Goal: Task Accomplishment & Management: Complete application form

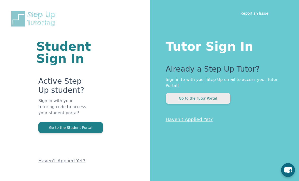
click at [206, 98] on button "Go to the Tutor Portal" at bounding box center [198, 98] width 65 height 11
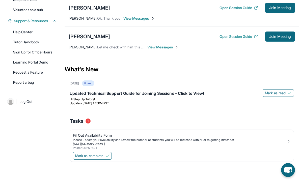
scroll to position [15, 0]
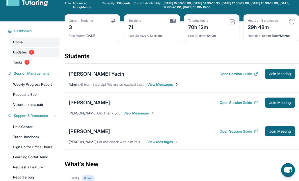
click at [28, 53] on link "Updates 2" at bounding box center [35, 52] width 50 height 9
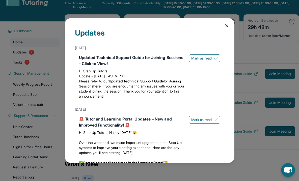
click at [220, 26] on div "Updates May 13th Updated Technical Support Guide for Joining Sessions - Click t…" at bounding box center [150, 90] width 170 height 145
drag, startPoint x: 223, startPoint y: 26, endPoint x: 171, endPoint y: 42, distance: 54.0
click at [225, 26] on icon at bounding box center [227, 25] width 5 height 5
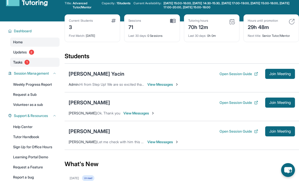
click at [30, 63] on link "Tasks 1" at bounding box center [35, 62] width 50 height 9
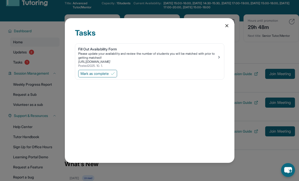
click at [225, 25] on icon at bounding box center [227, 25] width 5 height 5
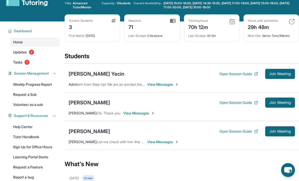
click at [179, 83] on img at bounding box center [177, 85] width 4 height 4
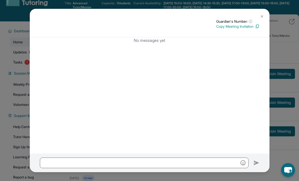
click at [262, 16] on img at bounding box center [262, 16] width 4 height 4
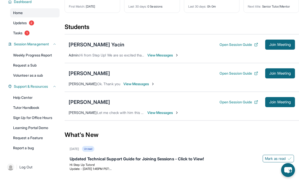
scroll to position [110, 0]
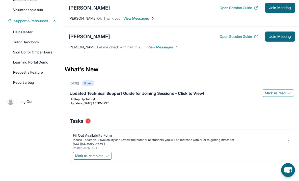
click at [128, 133] on div "Fill Out Availability Form" at bounding box center [180, 135] width 214 height 5
